Goal: Find specific page/section: Find specific page/section

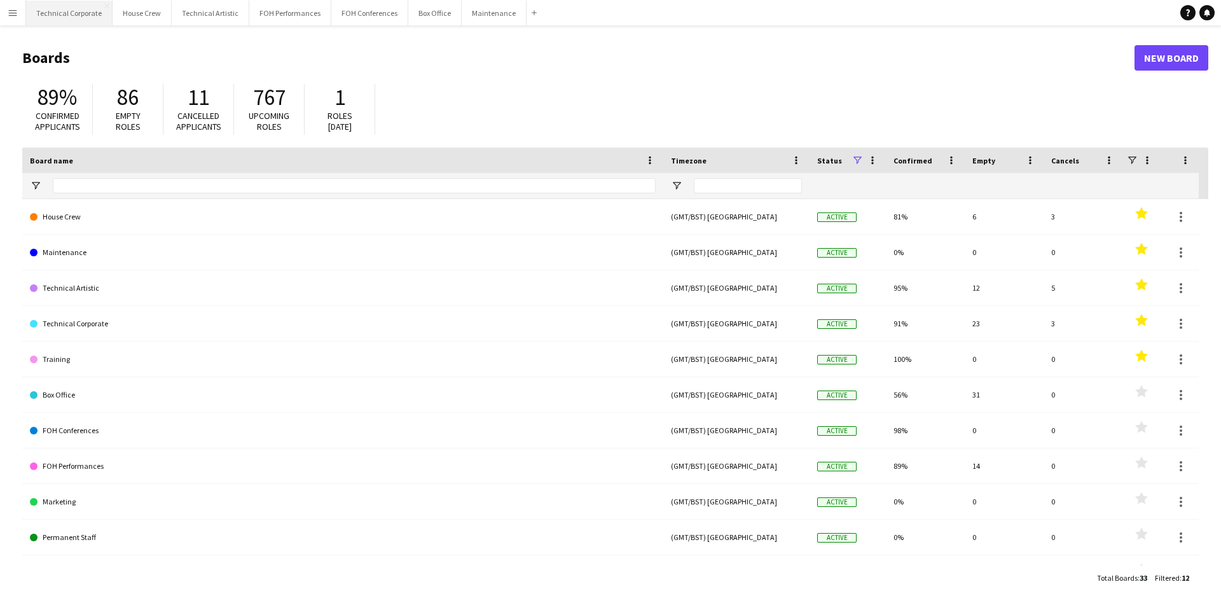
click at [67, 16] on button "Technical Corporate Close" at bounding box center [69, 13] width 87 height 25
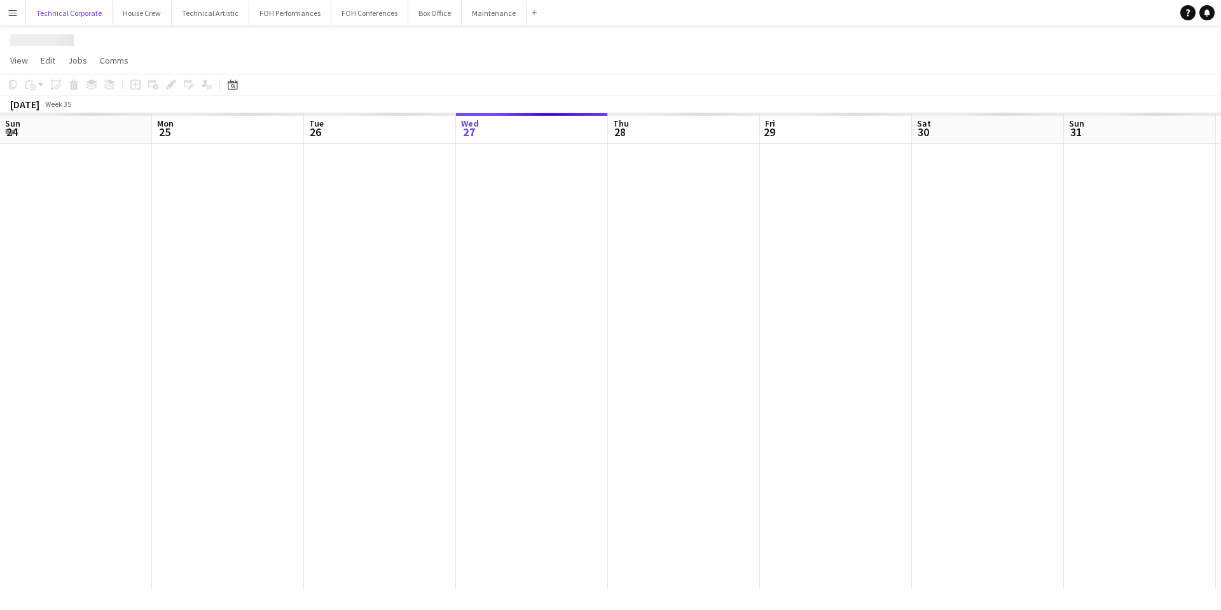
scroll to position [0, 304]
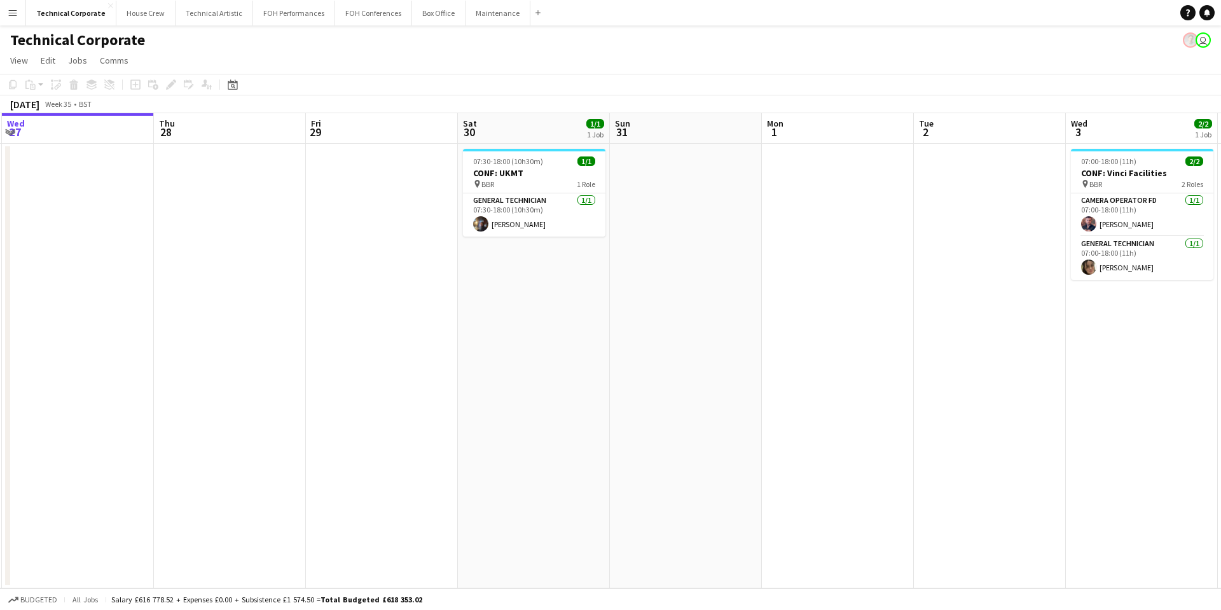
drag, startPoint x: 1028, startPoint y: 429, endPoint x: 204, endPoint y: 513, distance: 828.5
click at [204, 513] on app-calendar-viewport "Sun 24 Mon 25 Tue 26 Wed 27 Thu 28 Fri 29 Sat 30 1/1 1 Job Sun 31 Mon 1 Tue 2 W…" at bounding box center [610, 350] width 1221 height 475
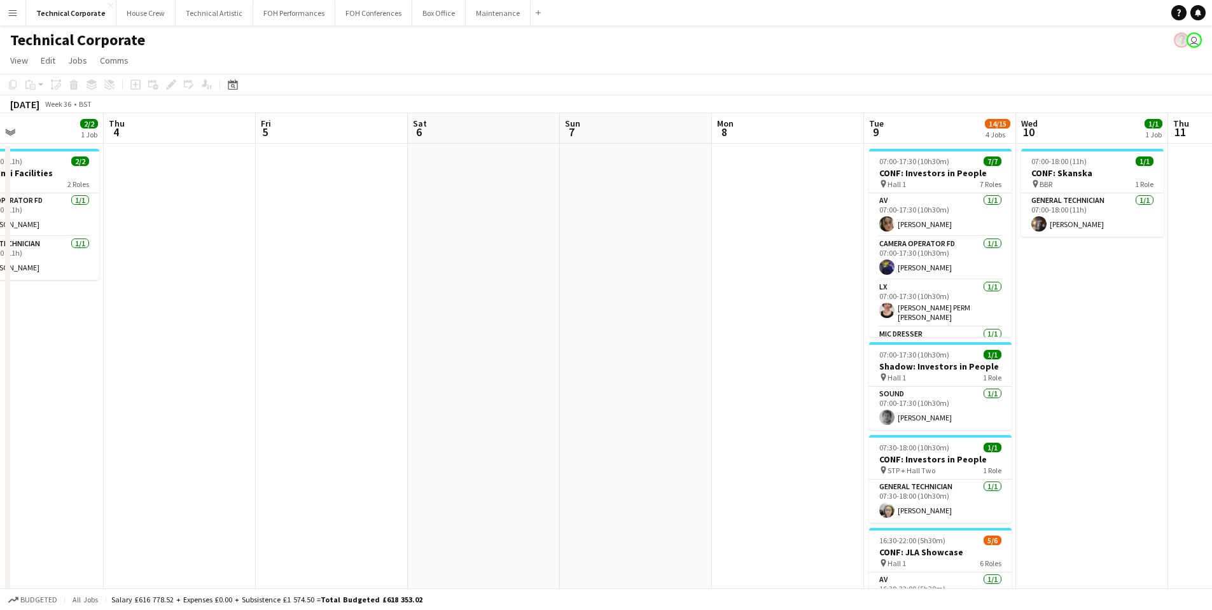
drag, startPoint x: 424, startPoint y: 449, endPoint x: 529, endPoint y: 438, distance: 105.5
click at [396, 451] on app-calendar-viewport "Sun 31 Mon 1 Tue 2 Wed 3 2/2 1 Job Thu 4 Fri 5 Sat 6 Sun 7 Mon 8 Tue 9 14/15 4 …" at bounding box center [606, 439] width 1212 height 653
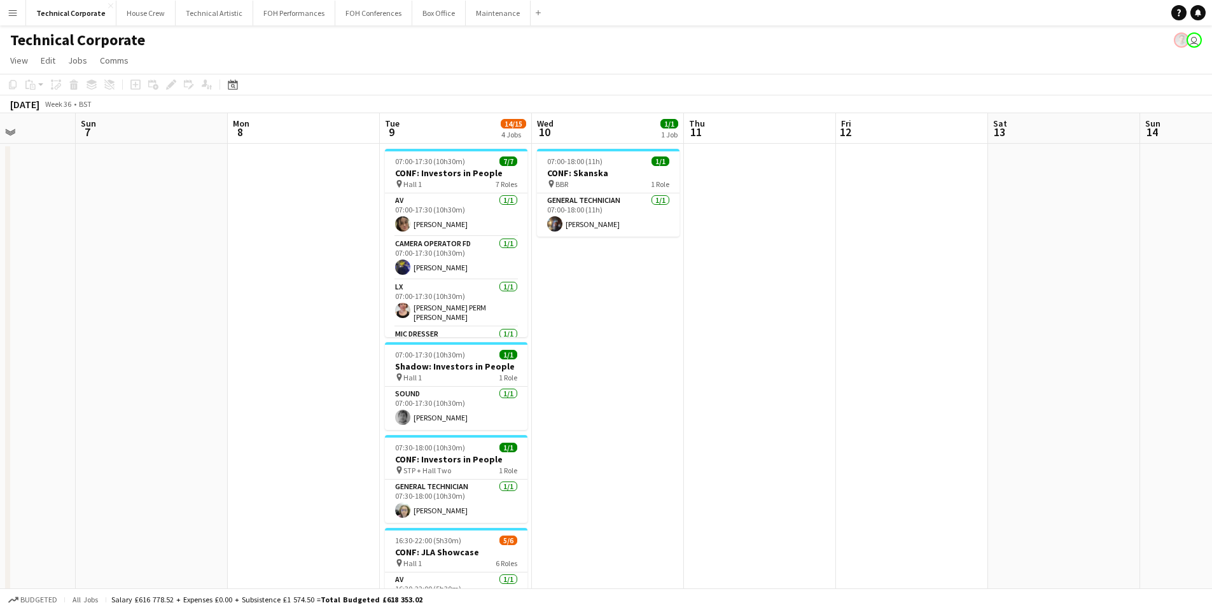
scroll to position [0, 456]
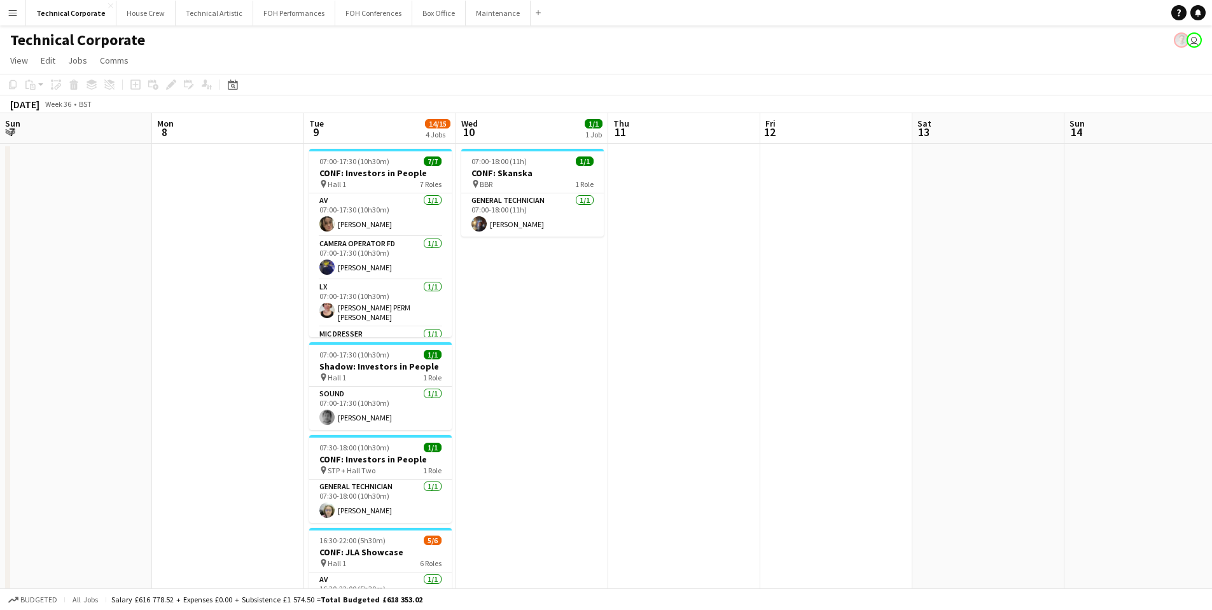
drag, startPoint x: 417, startPoint y: 459, endPoint x: 393, endPoint y: 461, distance: 23.6
click at [393, 461] on app-calendar-viewport "Thu 4 Fri 5 Sat 6 Sun 7 Mon 8 Tue 9 14/15 4 Jobs Wed 10 1/1 1 Job Thu 11 Fri 12…" at bounding box center [606, 439] width 1212 height 653
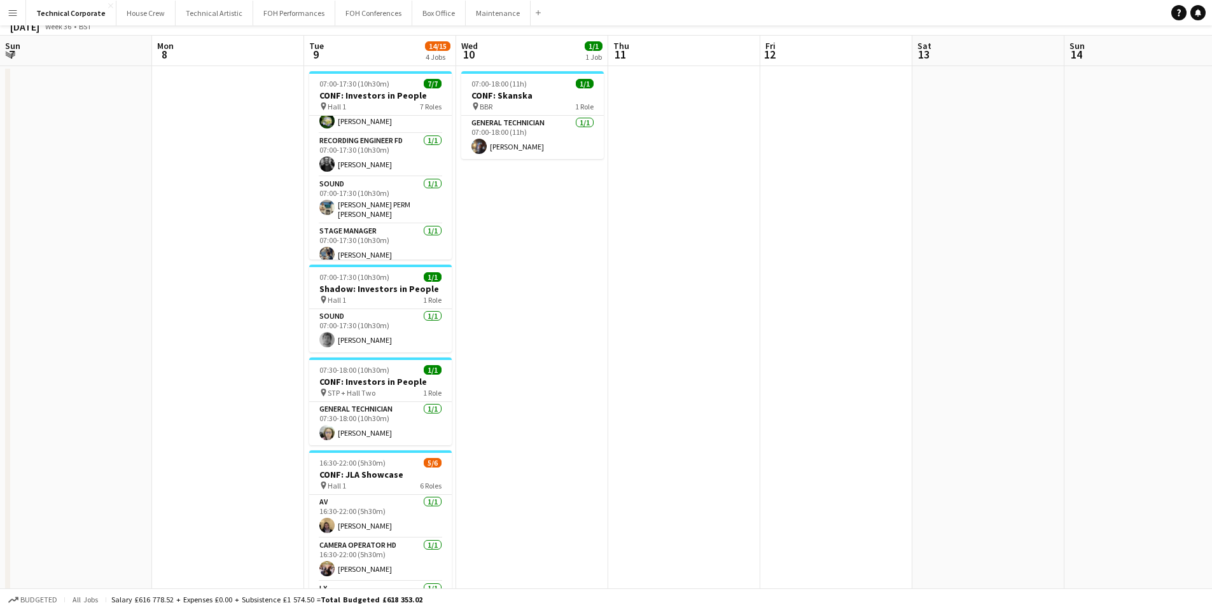
scroll to position [0, 0]
